Goal: Subscribe to service/newsletter

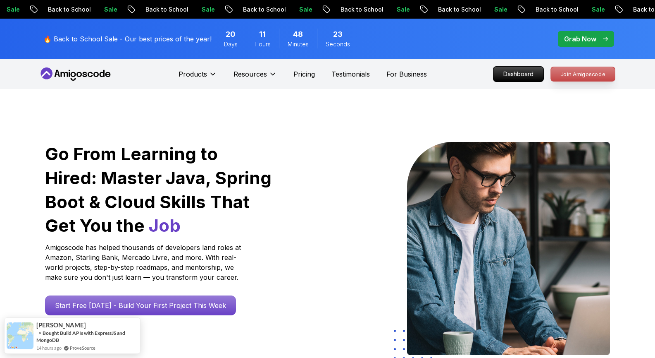
click at [577, 69] on p "Join Amigoscode" at bounding box center [583, 74] width 64 height 14
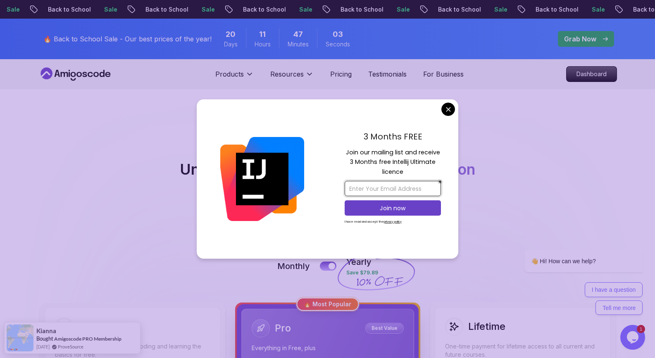
click at [380, 188] on input "email" at bounding box center [393, 188] width 96 height 15
type input "[DOMAIN_NAME][EMAIL_ADDRESS][DOMAIN_NAME]"
click at [391, 209] on p "Join now" at bounding box center [393, 208] width 78 height 8
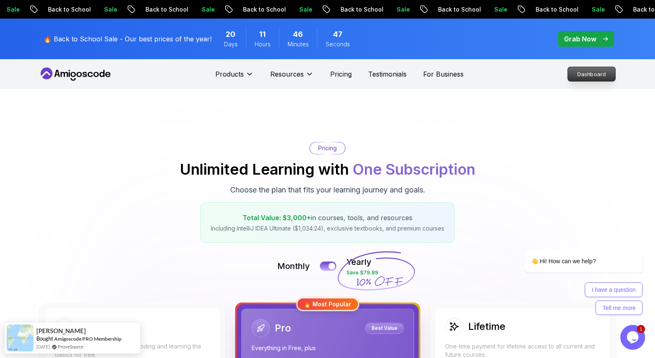
click at [585, 72] on p "Dashboard" at bounding box center [592, 74] width 48 height 14
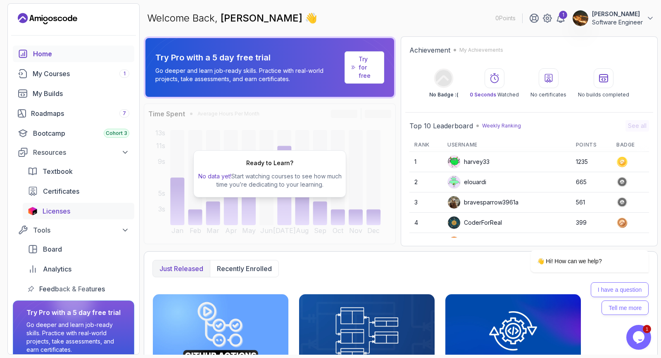
click at [77, 210] on div "Licenses" at bounding box center [86, 211] width 87 height 10
